Goal: Task Accomplishment & Management: Manage account settings

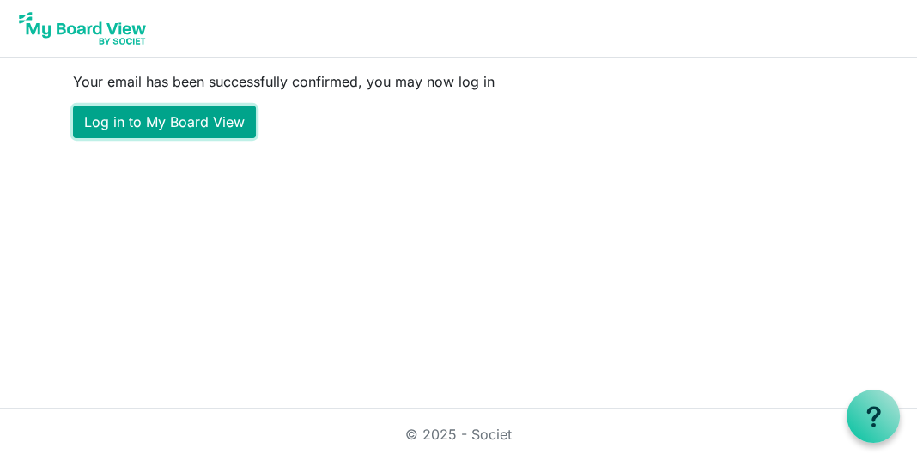
click at [187, 114] on link "Log in to My Board View" at bounding box center [164, 122] width 183 height 33
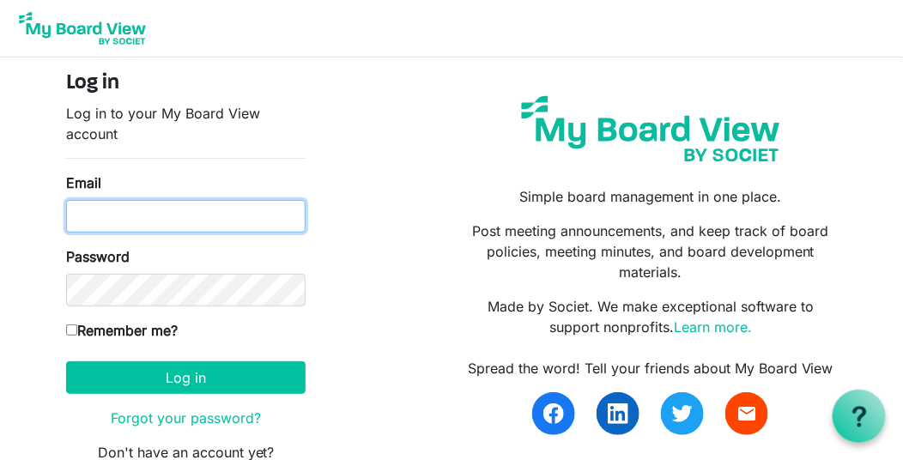
type input "pincfoundation@gmail.com"
drag, startPoint x: 270, startPoint y: 216, endPoint x: 33, endPoint y: 210, distance: 237.1
click at [33, 210] on body "Log in Log in to your My Board View account Email pincfoundation@gmail.com Pass…" at bounding box center [451, 255] width 903 height 511
type input "stacy@pincfoundation.org"
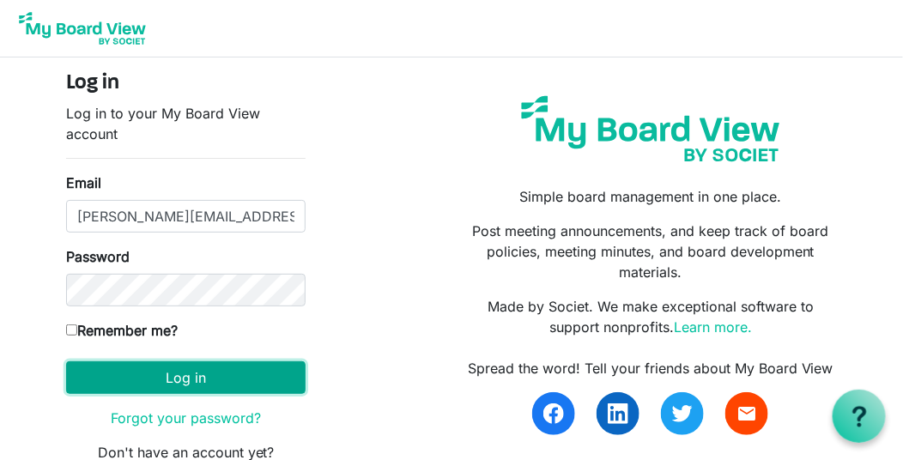
click at [215, 364] on button "Log in" at bounding box center [186, 378] width 240 height 33
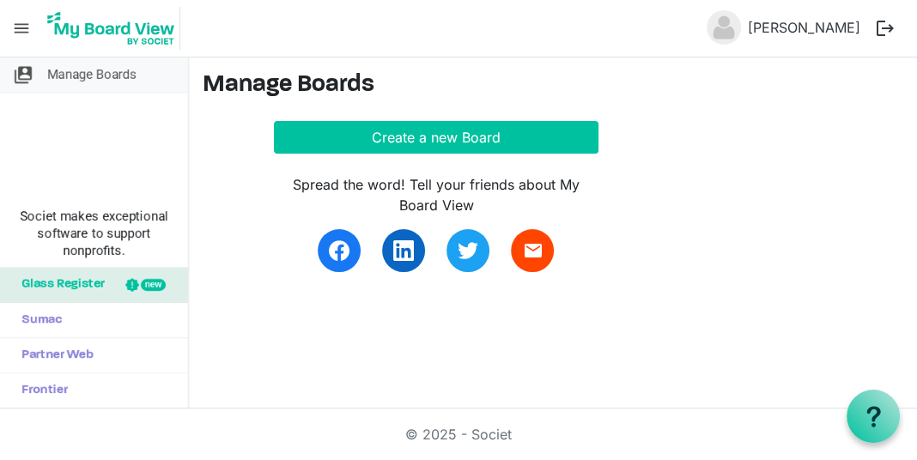
click at [75, 72] on span "Manage Boards" at bounding box center [91, 75] width 89 height 34
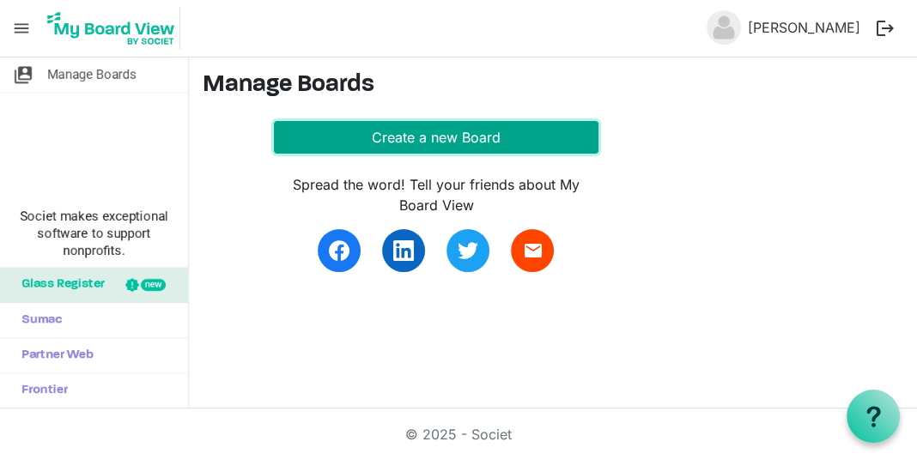
click at [430, 147] on button "Create a new Board" at bounding box center [436, 137] width 325 height 33
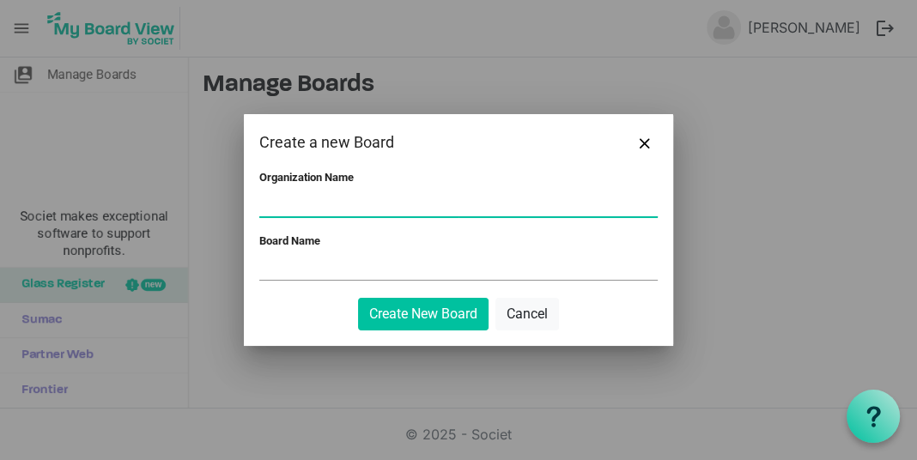
click at [290, 199] on input "Organization Name" at bounding box center [458, 204] width 398 height 26
type input "Pinc Foundation"
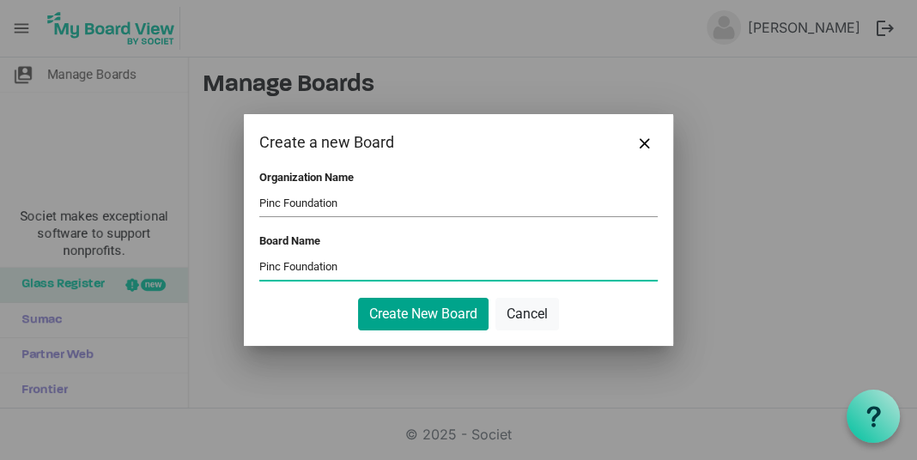
type input "Pinc Foundation"
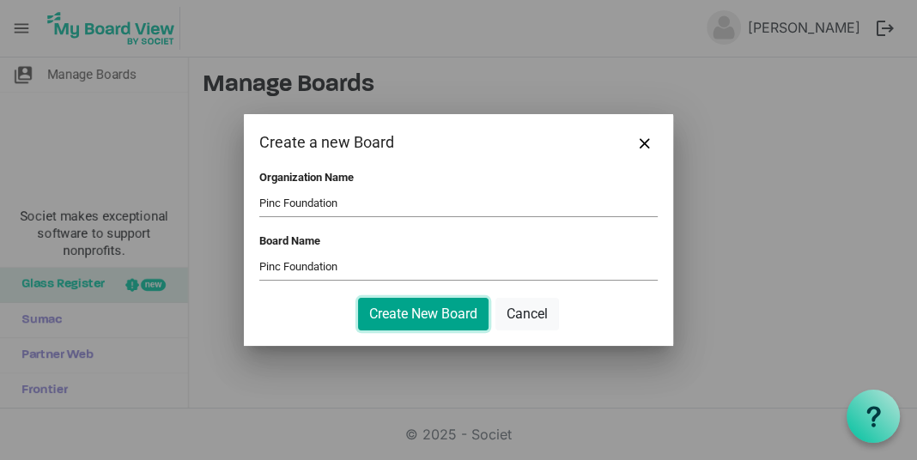
click at [443, 325] on button "Create New Board" at bounding box center [423, 314] width 131 height 33
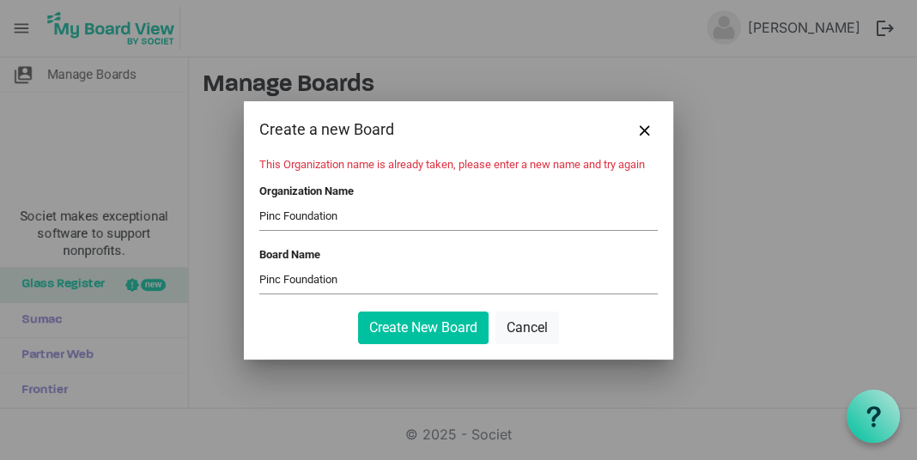
click at [346, 215] on input "Pinc Foundation" at bounding box center [458, 217] width 398 height 26
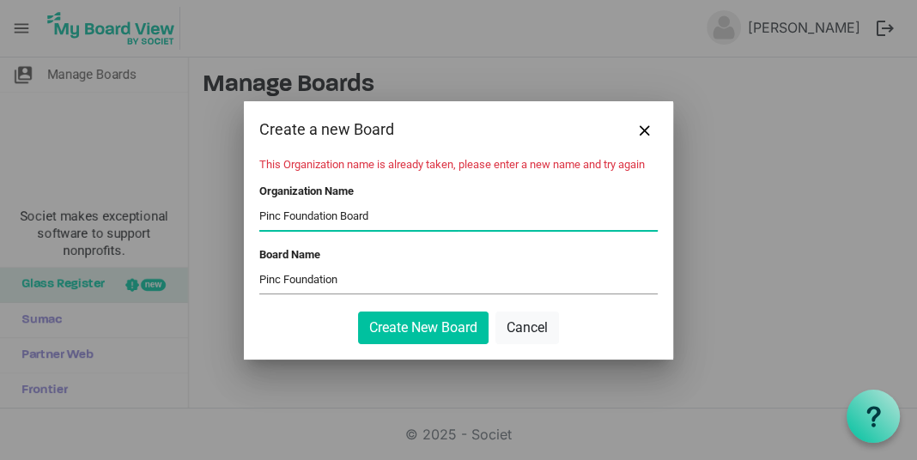
type input "Pinc Foundation Board"
type input "`"
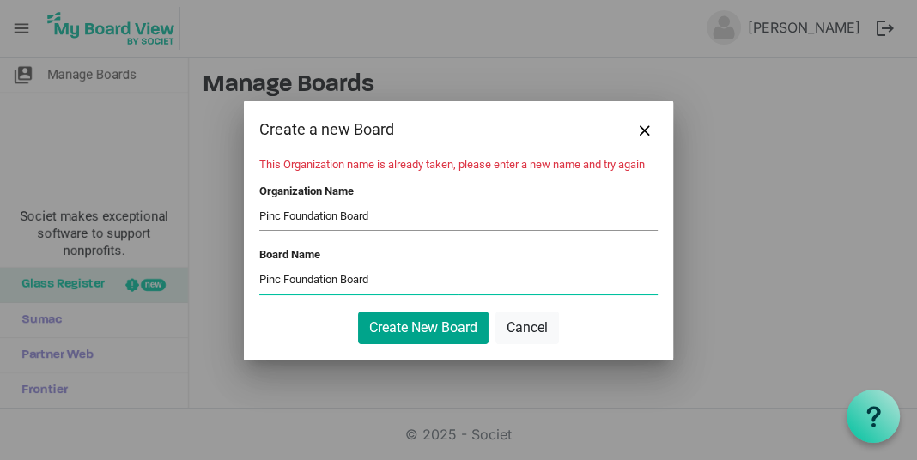
type input "Pinc Foundation Board"
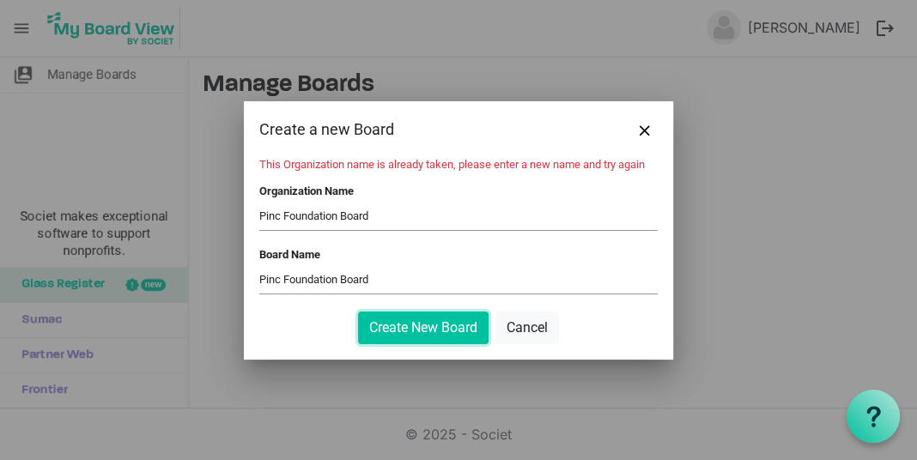
drag, startPoint x: 424, startPoint y: 325, endPoint x: 368, endPoint y: 210, distance: 128.3
click at [368, 210] on form "This Organization name is already taken, please enter a new name and try again …" at bounding box center [458, 251] width 398 height 186
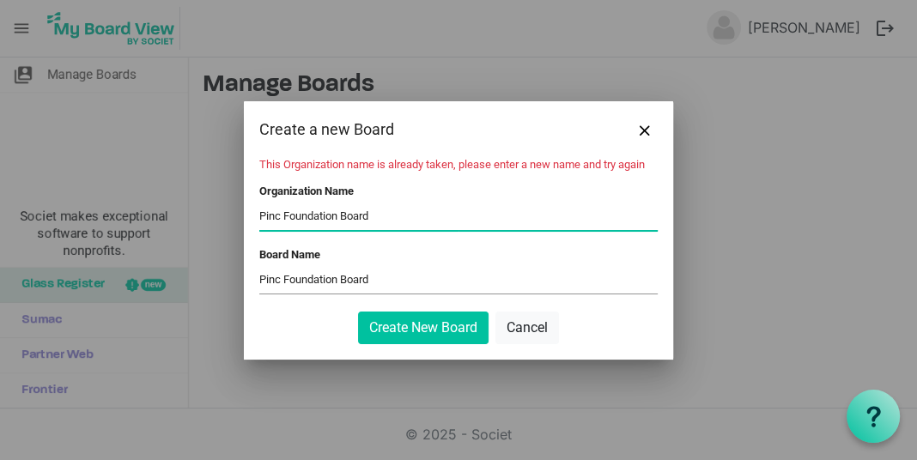
drag, startPoint x: 380, startPoint y: 216, endPoint x: 343, endPoint y: 218, distance: 37.0
click at [343, 218] on input "Pinc Foundation Board" at bounding box center [458, 217] width 398 height 26
type input "Pinc Foundation"
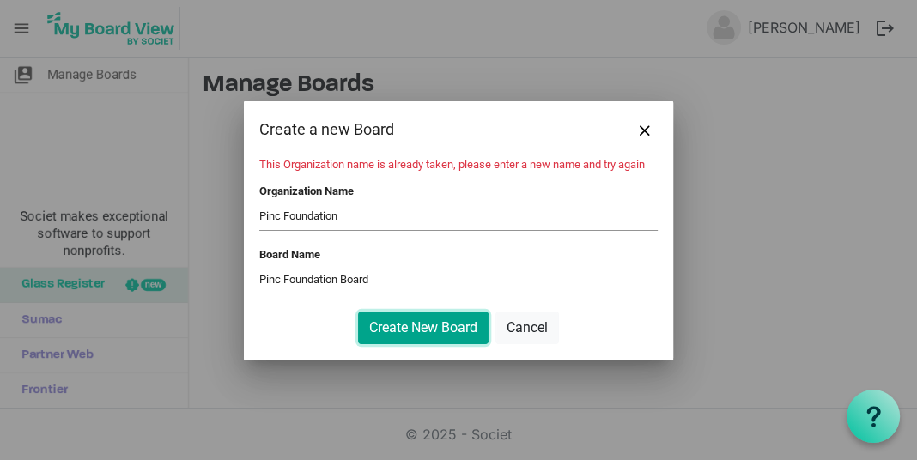
click at [434, 328] on button "Create New Board" at bounding box center [423, 328] width 131 height 33
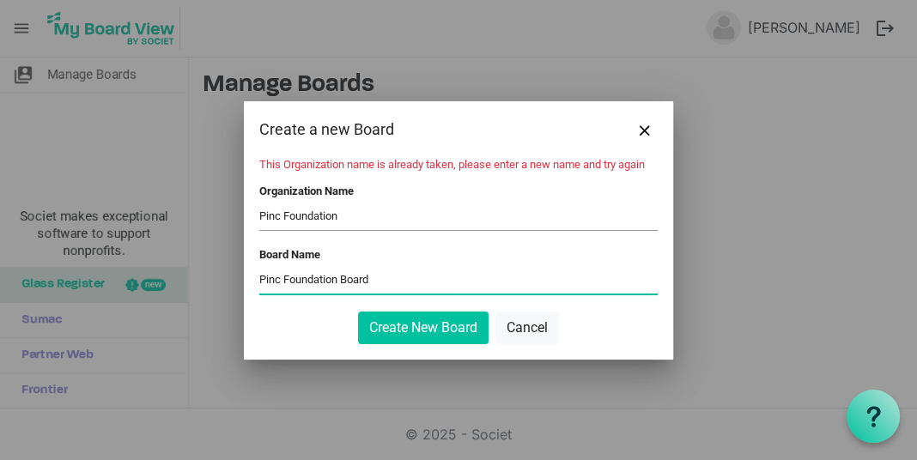
click at [374, 282] on input "Pinc Foundation Board" at bounding box center [458, 281] width 398 height 26
click at [347, 211] on input "Pinc Foundation" at bounding box center [458, 217] width 398 height 26
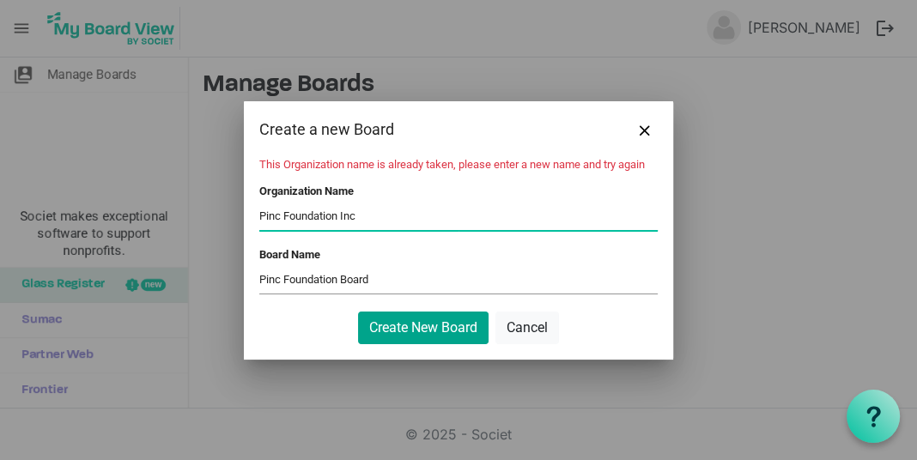
type input "Pinc Foundation Inc"
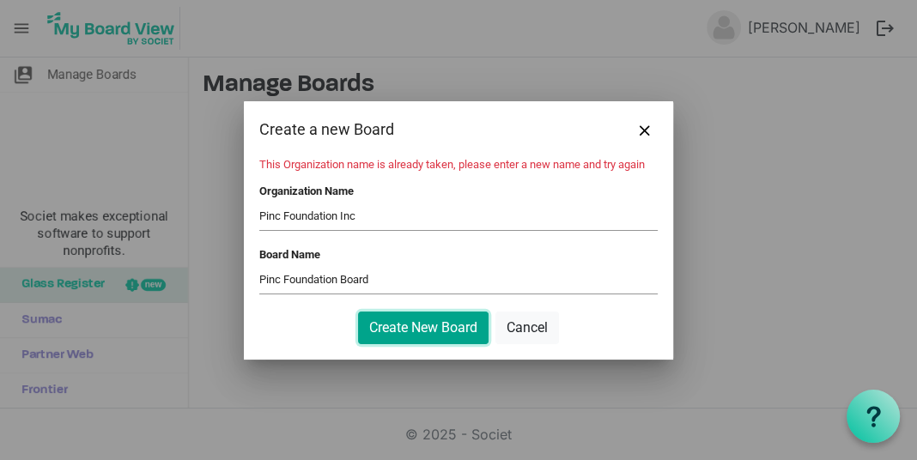
click at [436, 325] on button "Create New Board" at bounding box center [423, 328] width 131 height 33
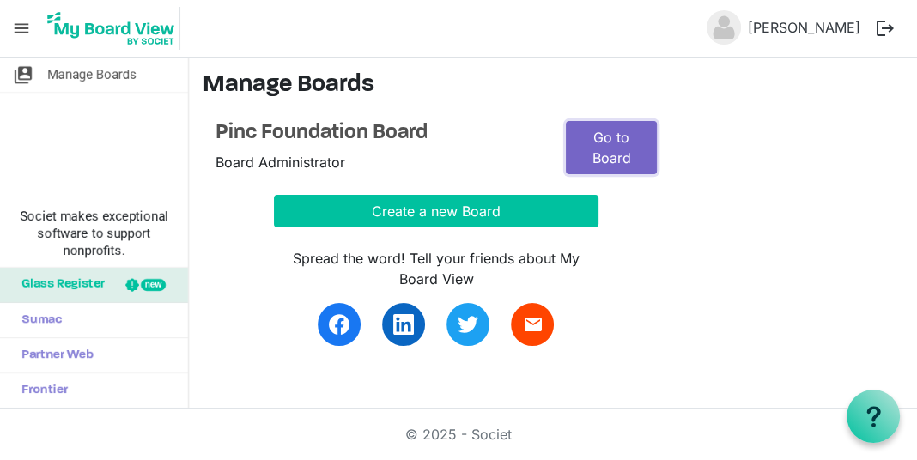
click at [621, 149] on link "Go to Board" at bounding box center [611, 147] width 91 height 53
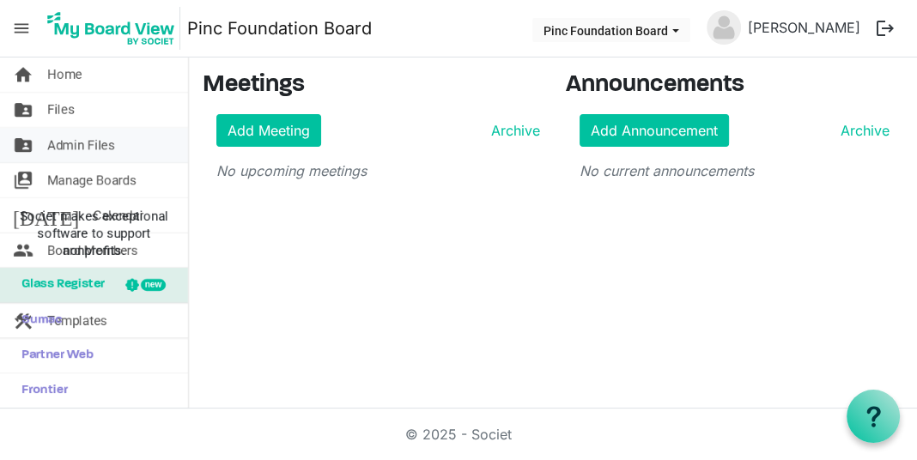
click at [90, 143] on span "Admin Files" at bounding box center [81, 145] width 68 height 34
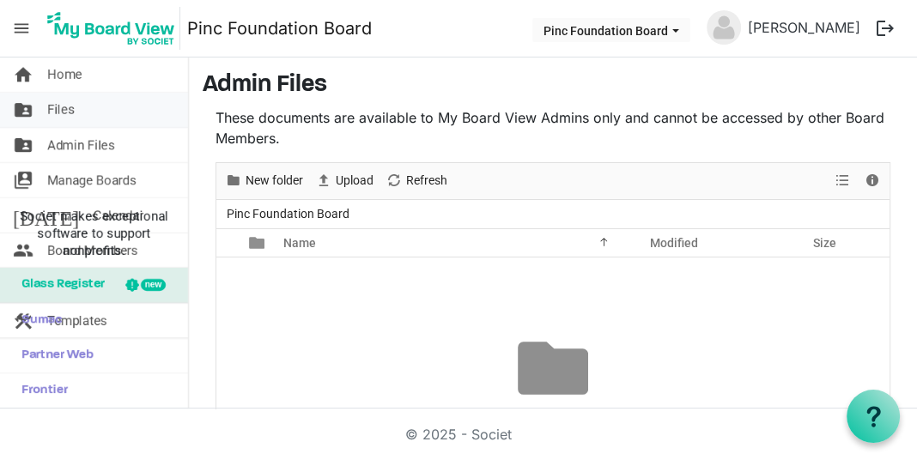
click at [62, 101] on span "Files" at bounding box center [60, 110] width 27 height 34
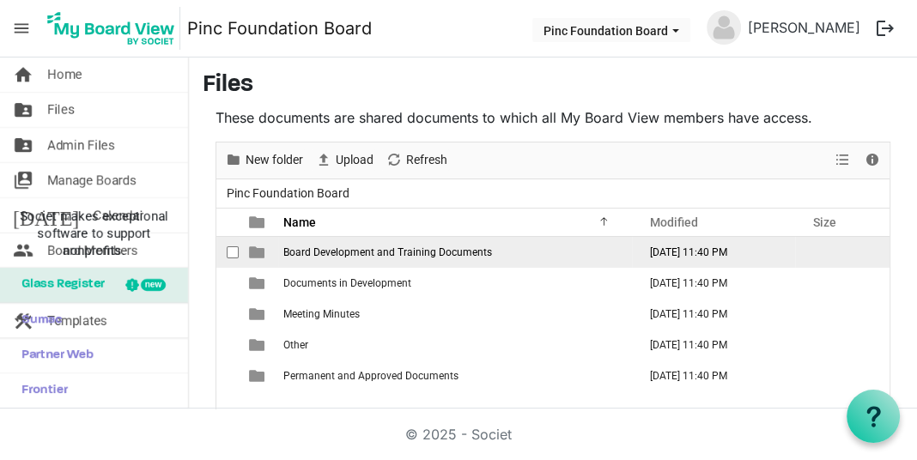
click at [394, 248] on span "Board Development and Training Documents" at bounding box center [387, 252] width 209 height 12
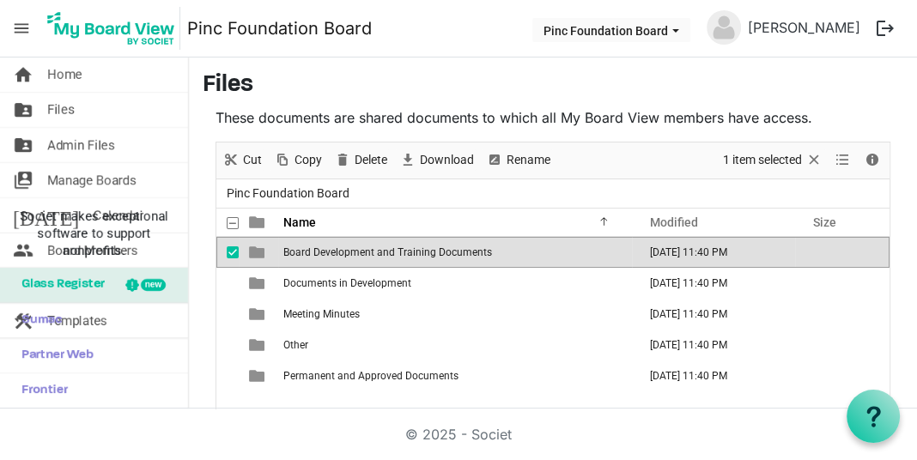
click at [394, 247] on span "Board Development and Training Documents" at bounding box center [387, 252] width 209 height 12
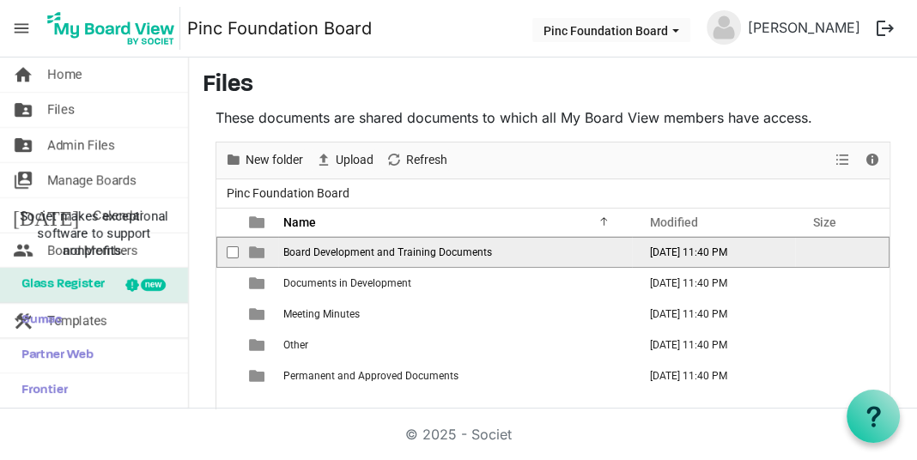
click at [394, 247] on span "Board Development and Training Documents" at bounding box center [387, 252] width 209 height 12
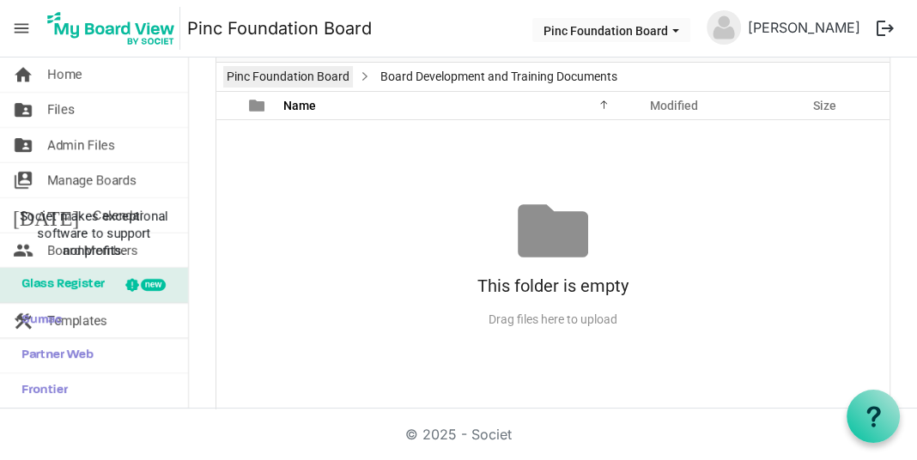
scroll to position [31, 0]
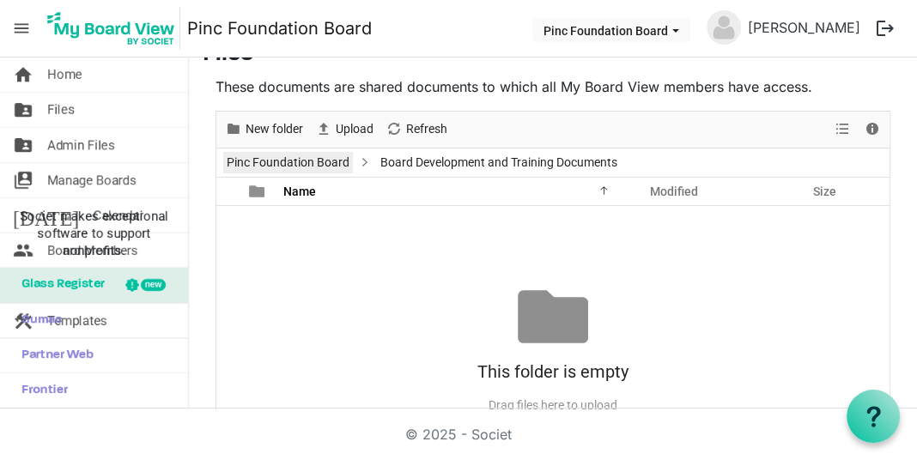
click at [290, 155] on link "Pinc Foundation Board" at bounding box center [288, 162] width 130 height 21
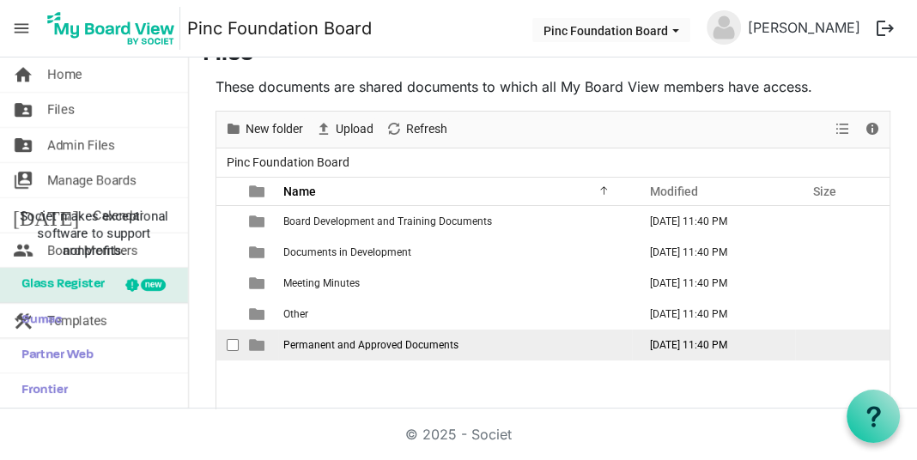
click at [330, 343] on span "Permanent and Approved Documents" at bounding box center [370, 345] width 175 height 12
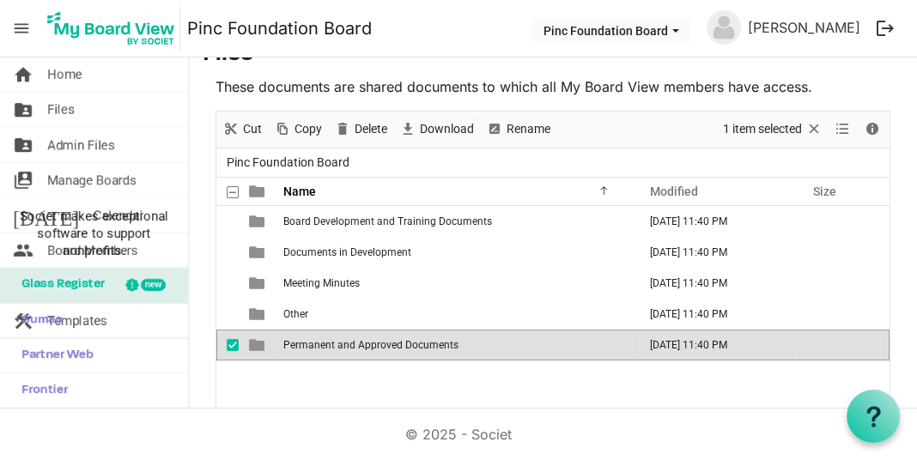
click at [330, 343] on span "Permanent and Approved Documents" at bounding box center [370, 345] width 175 height 12
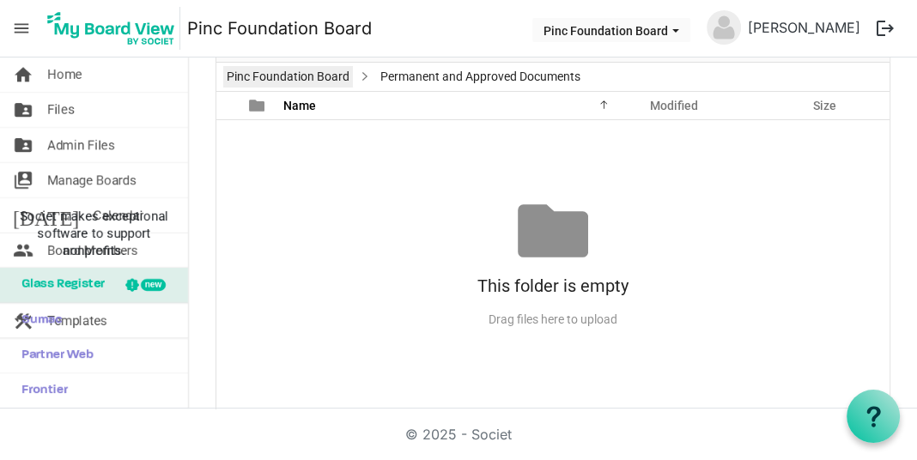
click at [286, 78] on link "Pinc Foundation Board" at bounding box center [288, 76] width 130 height 21
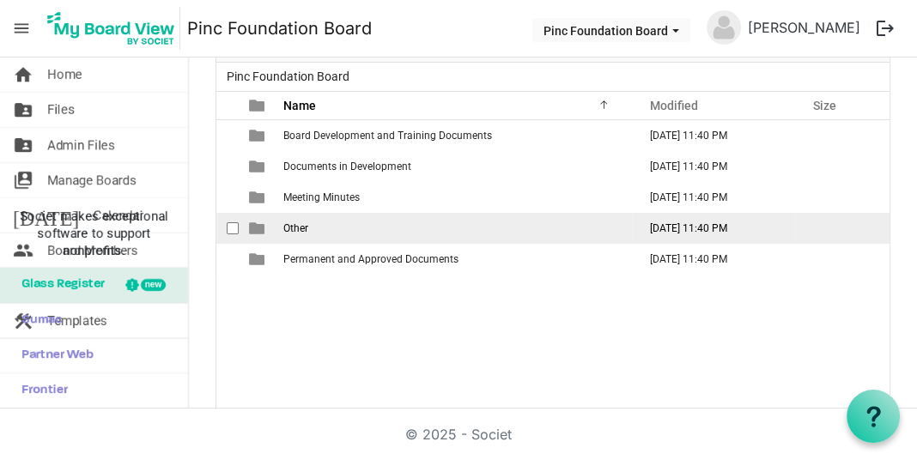
click at [289, 218] on td "Other" at bounding box center [455, 228] width 354 height 31
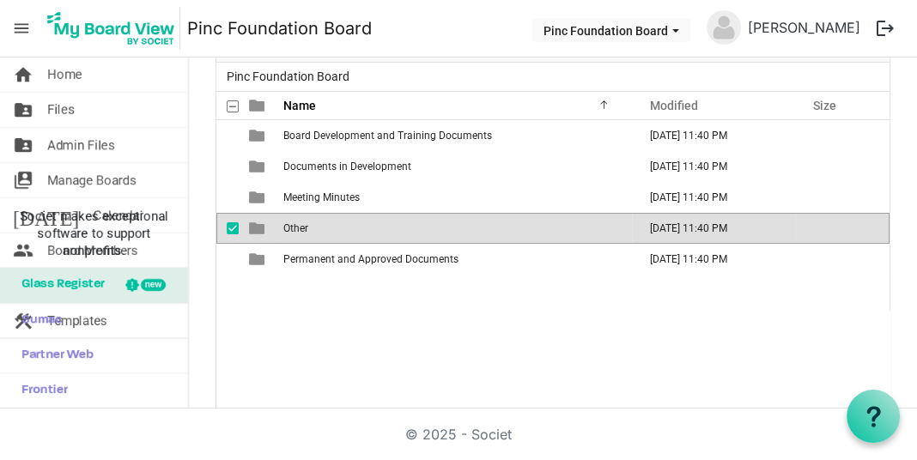
click at [289, 218] on td "Other" at bounding box center [455, 228] width 354 height 31
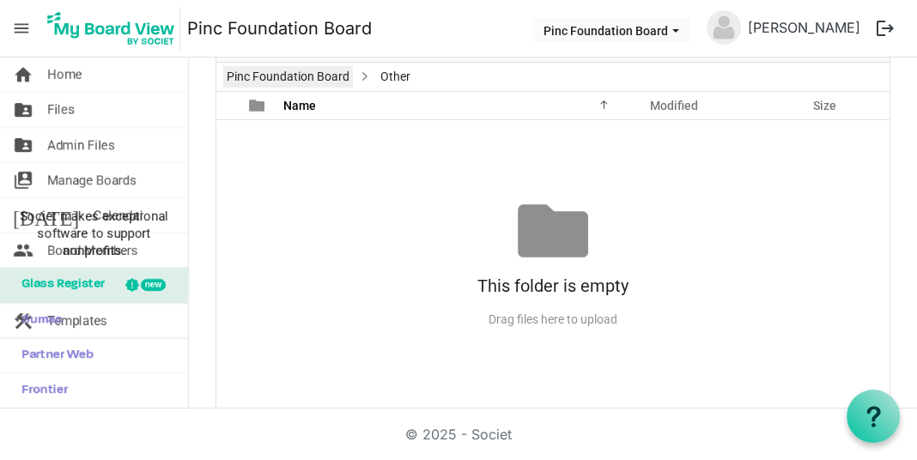
click at [311, 66] on link "Pinc Foundation Board" at bounding box center [288, 76] width 130 height 21
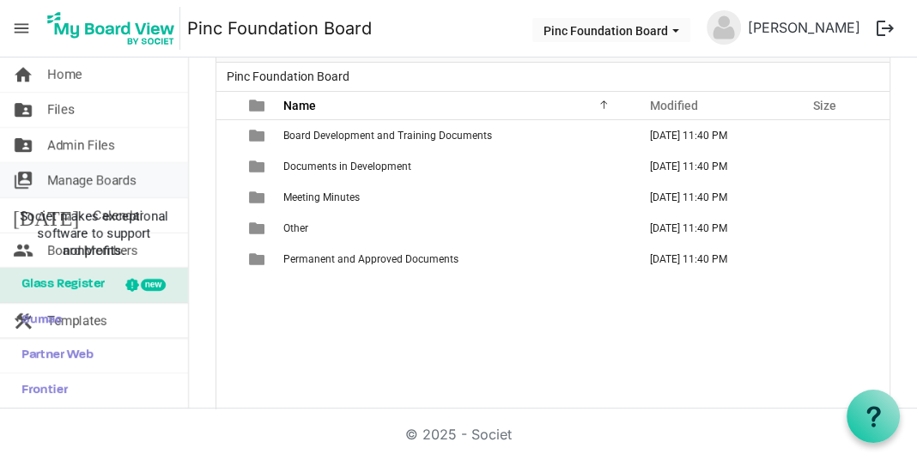
click at [106, 179] on span "Manage Boards" at bounding box center [91, 180] width 89 height 34
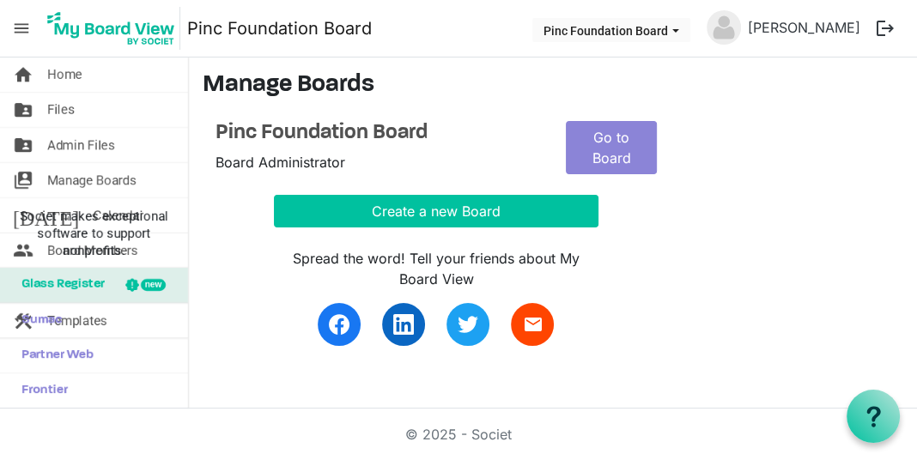
click at [248, 243] on div "Spread the word! Tell your friends about My Board View email" at bounding box center [553, 287] width 701 height 119
click at [46, 319] on span "Sumac" at bounding box center [37, 320] width 49 height 34
